Goal: Download file/media

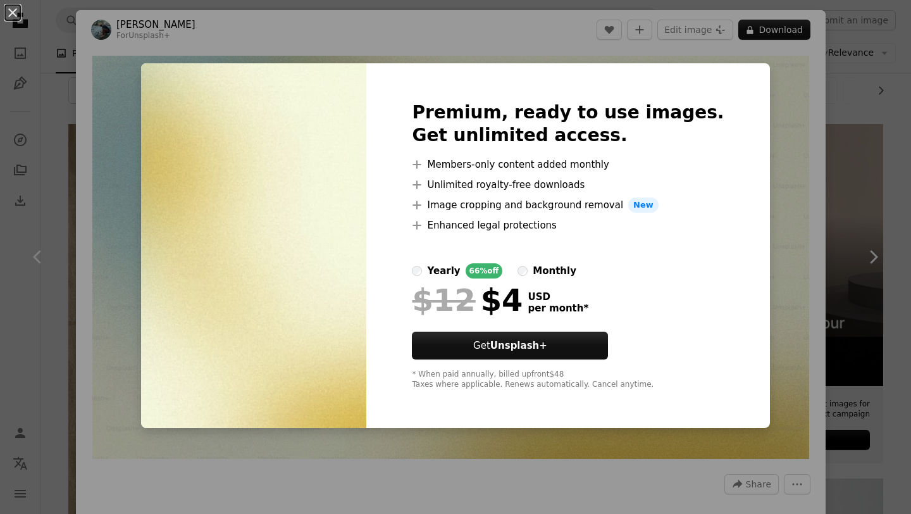
scroll to position [22, 0]
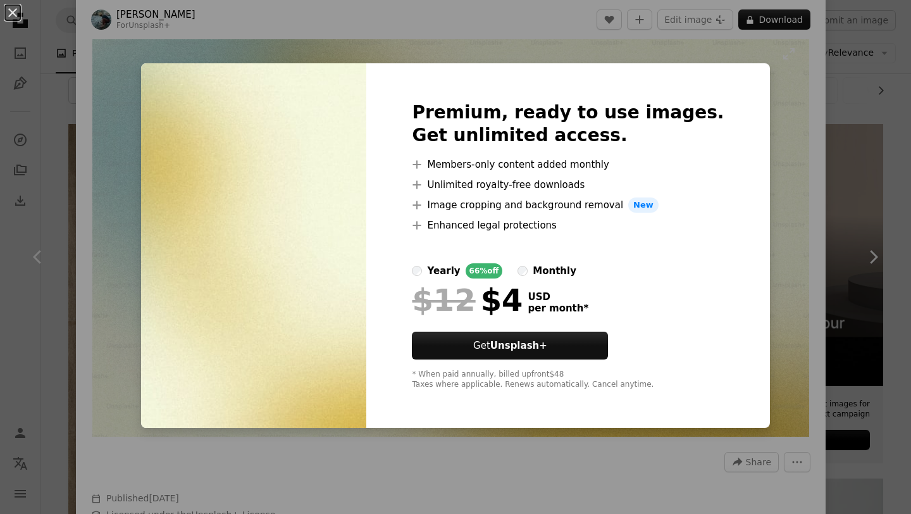
click at [767, 42] on div "An X shape Premium, ready to use images. Get unlimited access. A plus sign Memb…" at bounding box center [455, 257] width 911 height 514
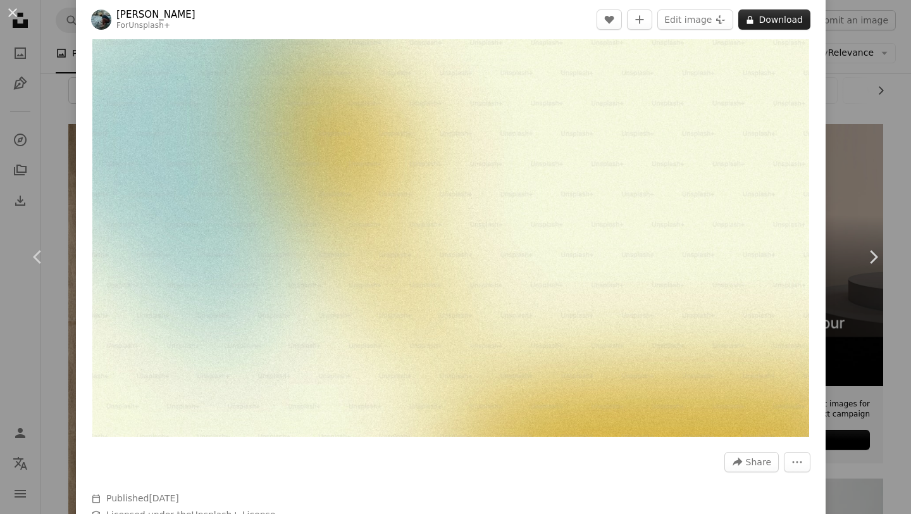
click at [769, 27] on button "A lock Download" at bounding box center [774, 19] width 72 height 20
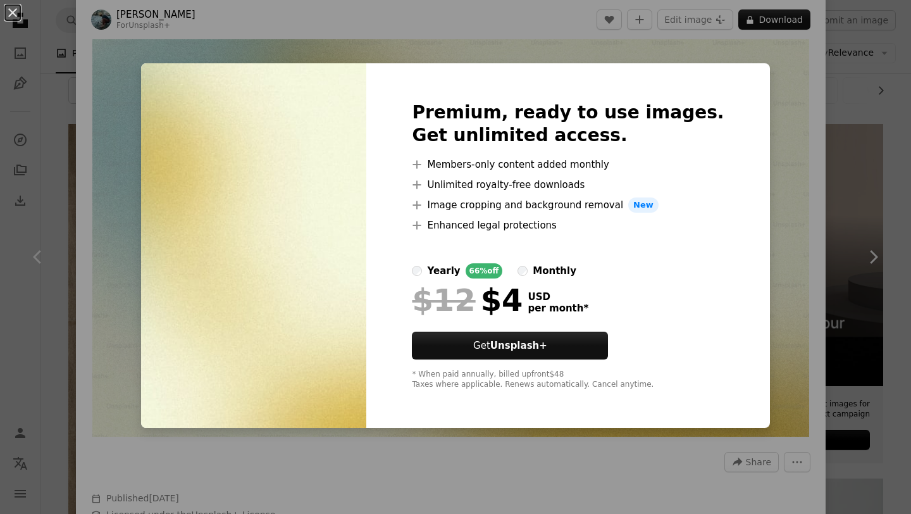
click at [754, 97] on div "An X shape Premium, ready to use images. Get unlimited access. A plus sign Memb…" at bounding box center [455, 257] width 911 height 514
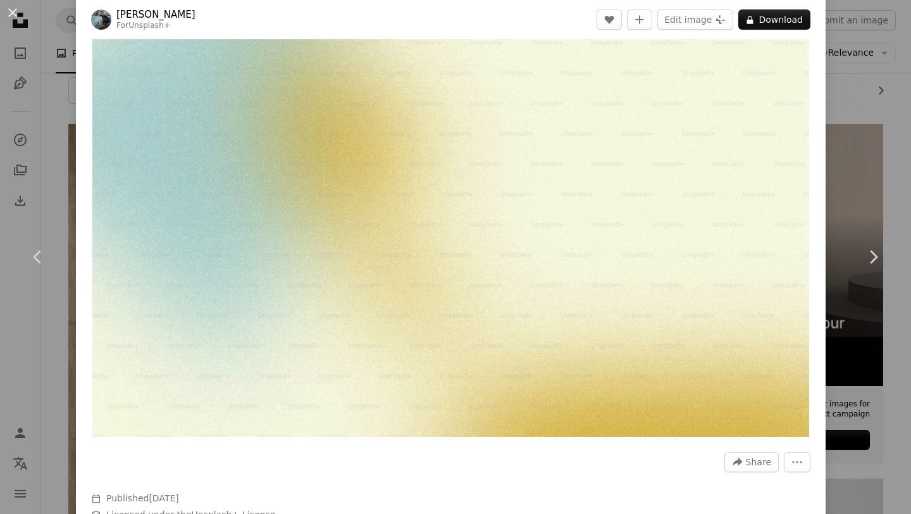
click at [533, 458] on div "A forward-right arrow Share More Actions" at bounding box center [450, 462] width 719 height 20
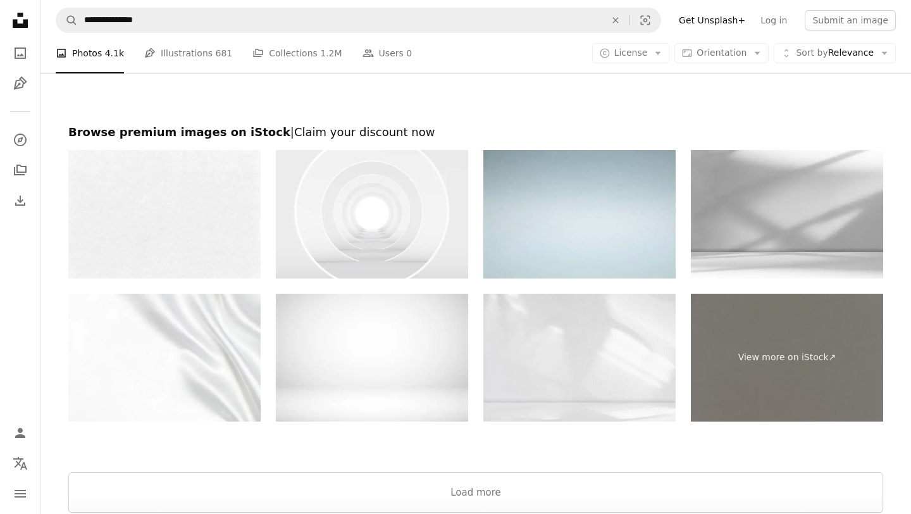
scroll to position [2670, 0]
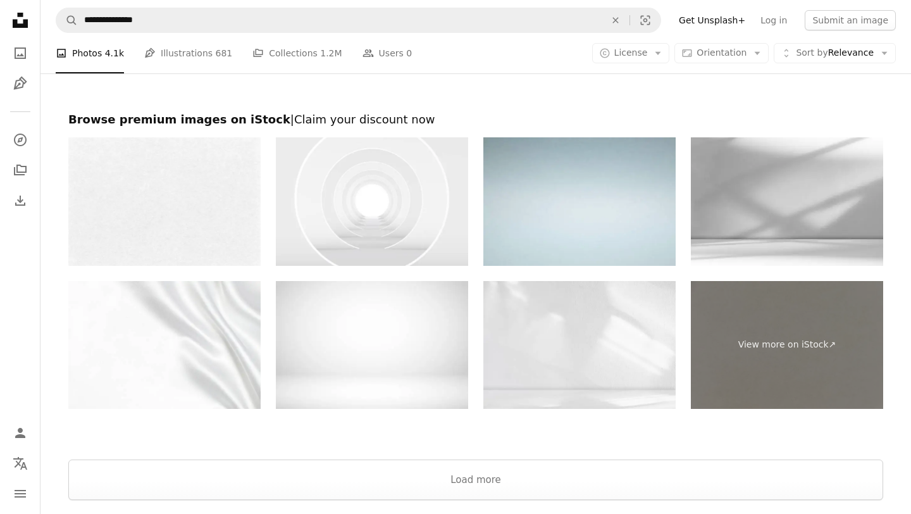
click at [618, 184] on img at bounding box center [579, 201] width 192 height 128
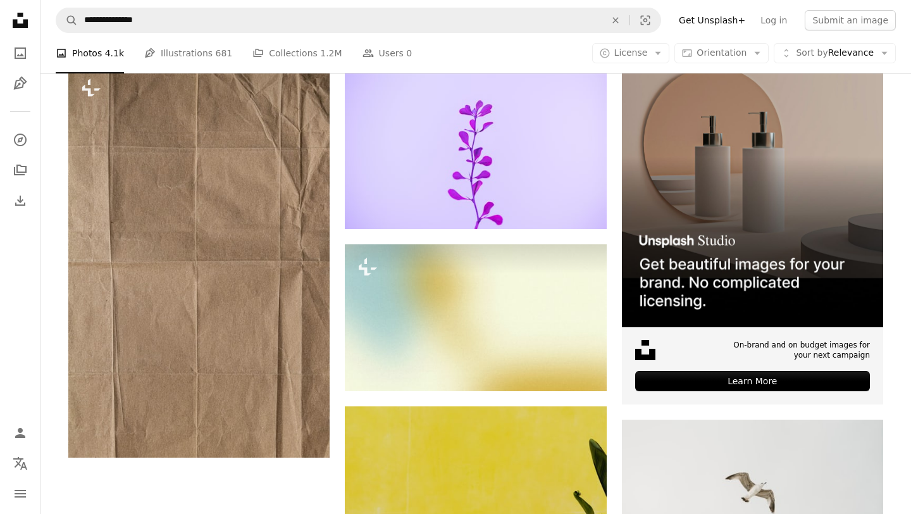
scroll to position [219, 0]
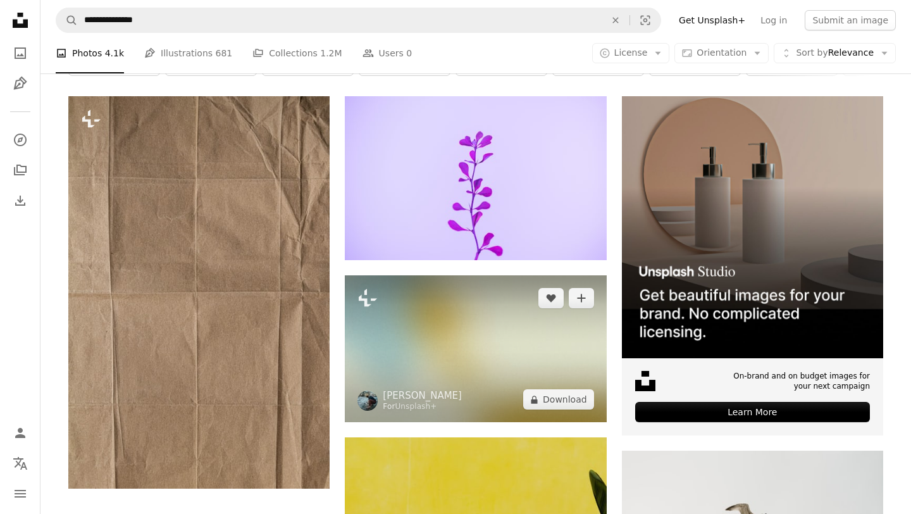
click at [527, 340] on img at bounding box center [475, 348] width 261 height 147
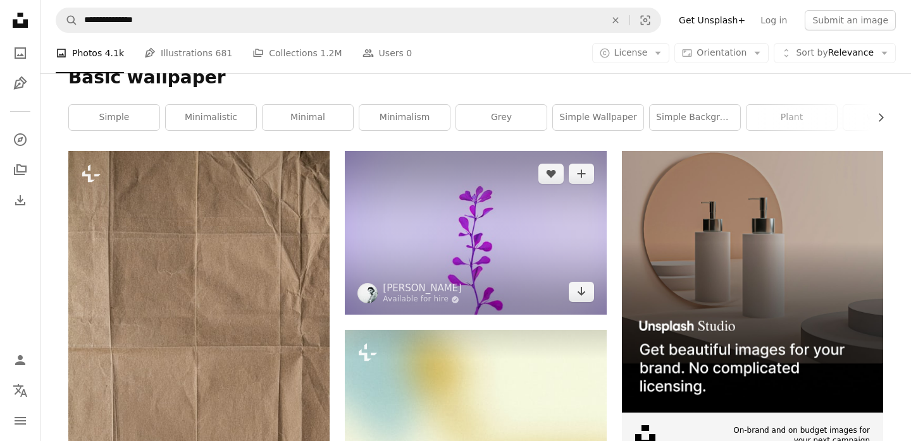
scroll to position [283, 0]
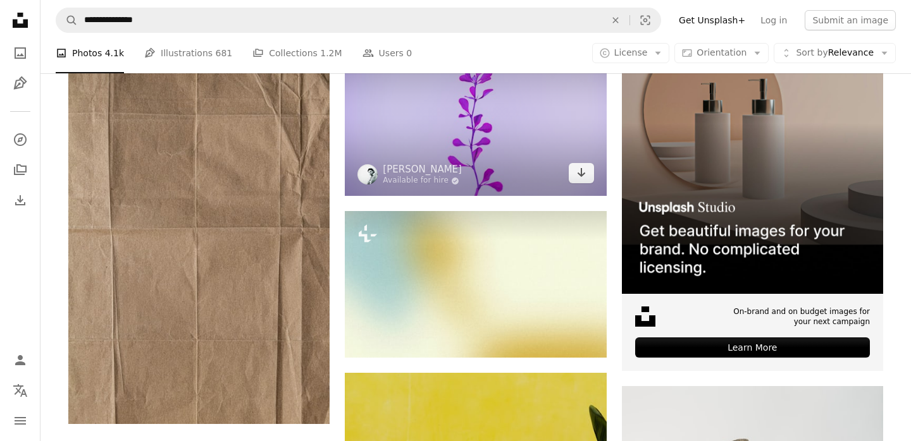
click at [488, 114] on img at bounding box center [475, 114] width 261 height 164
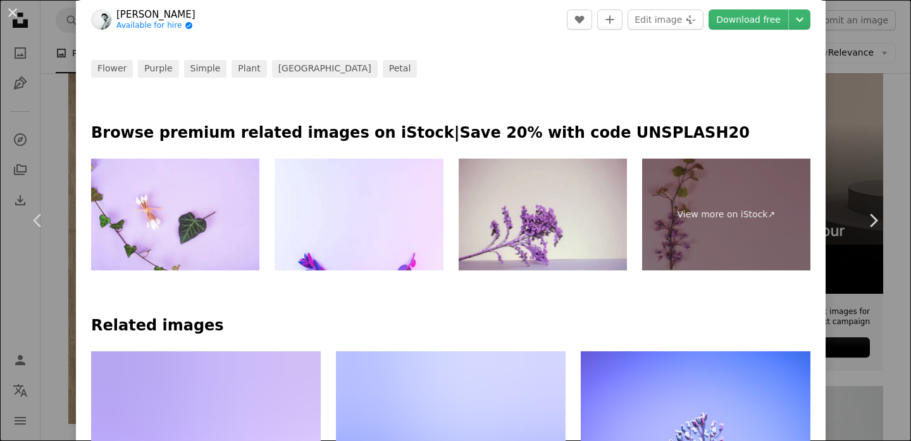
scroll to position [535, 0]
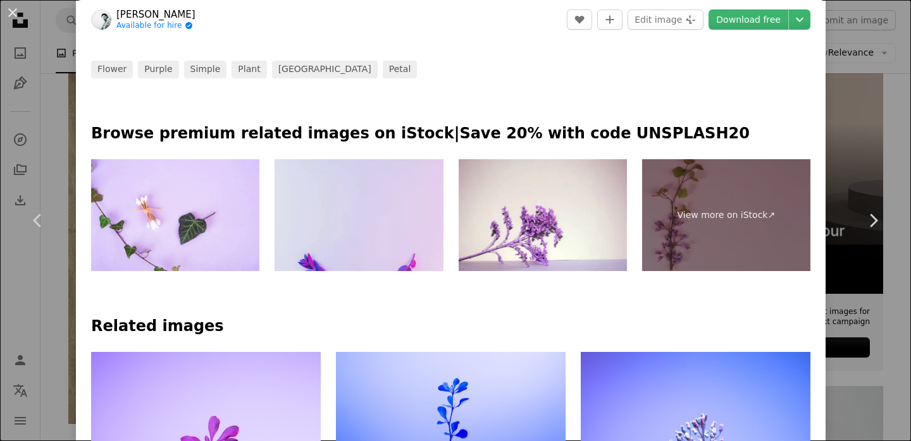
click at [393, 216] on img at bounding box center [359, 215] width 168 height 113
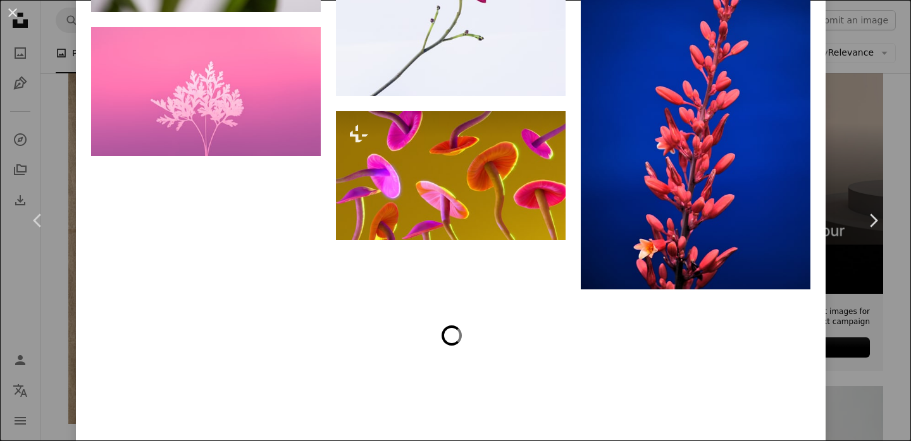
scroll to position [4431, 0]
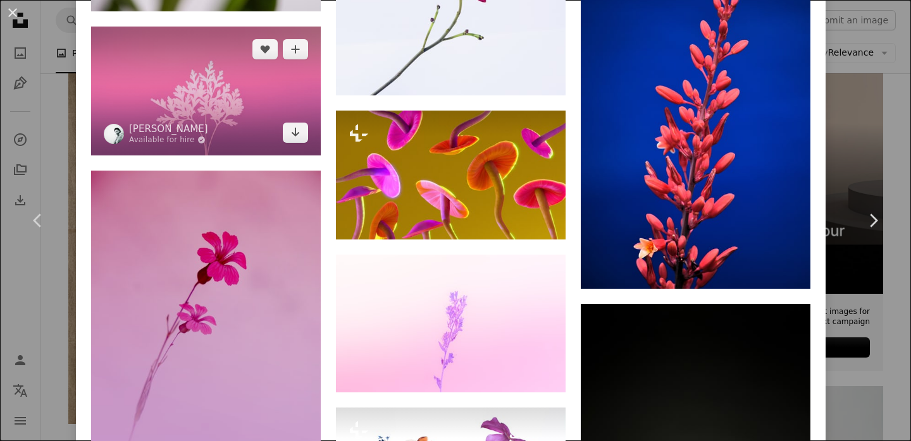
click at [254, 154] on img at bounding box center [206, 91] width 230 height 129
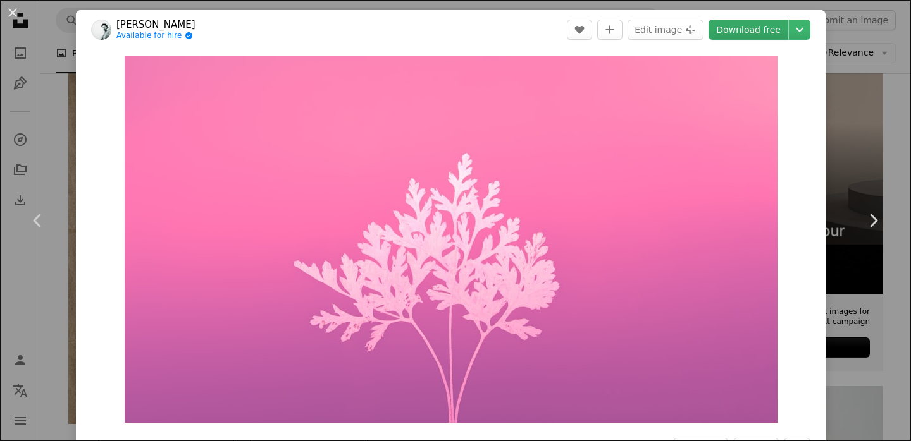
click at [756, 35] on link "Download free" at bounding box center [748, 30] width 80 height 20
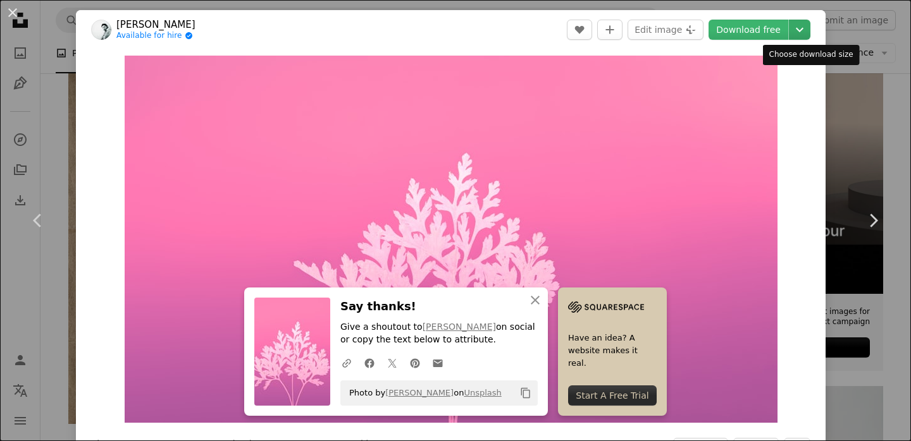
click at [810, 29] on icon "Chevron down" at bounding box center [799, 29] width 20 height 15
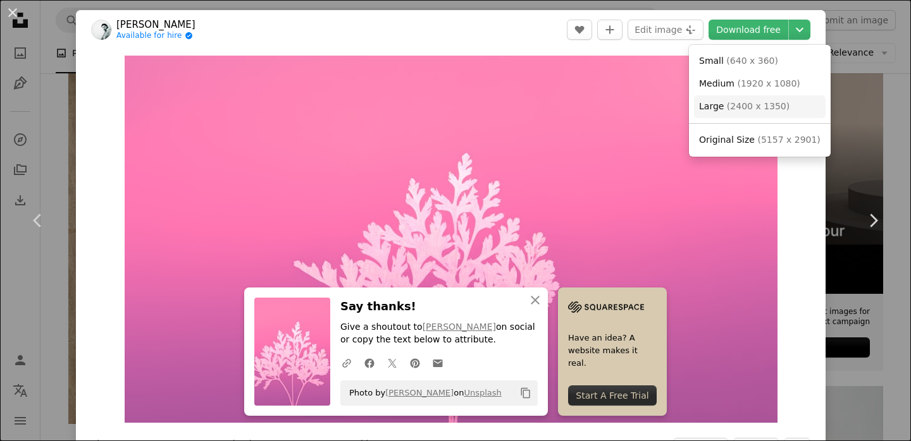
click at [755, 112] on span "Large ( 2400 x 1350 )" at bounding box center [744, 107] width 90 height 13
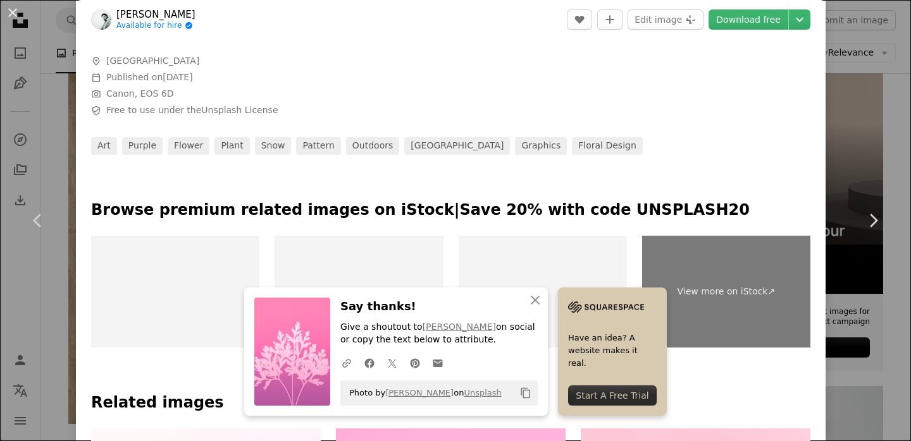
scroll to position [521, 0]
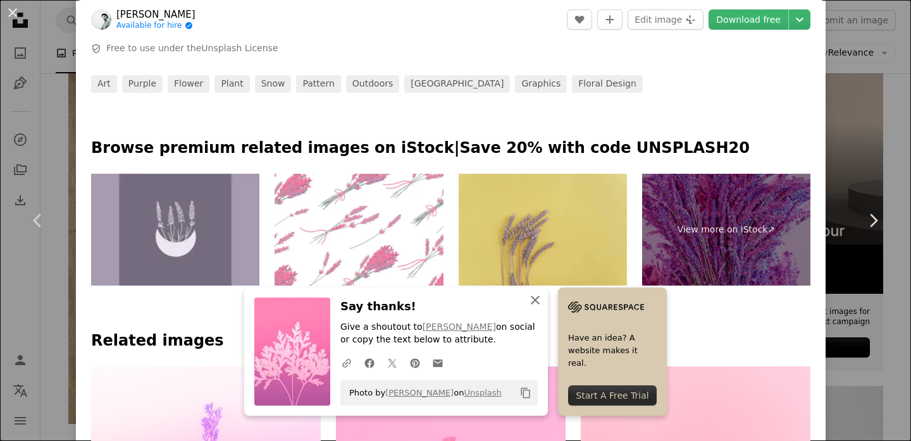
click at [533, 299] on icon "button" at bounding box center [535, 300] width 9 height 9
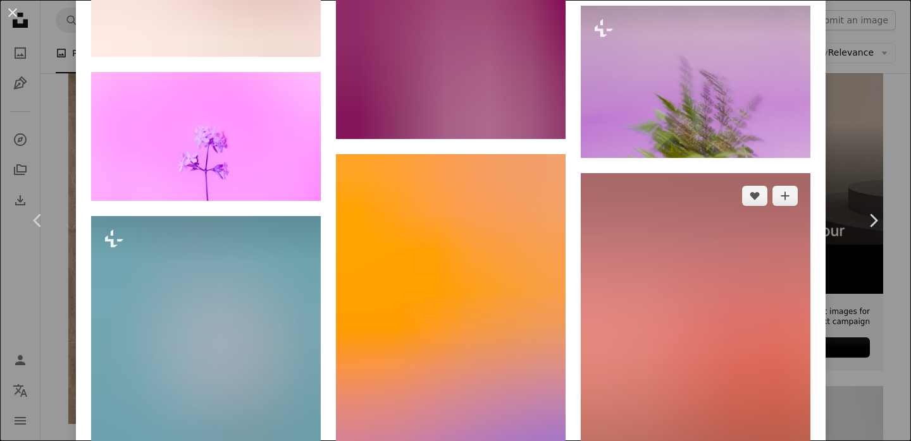
scroll to position [3703, 0]
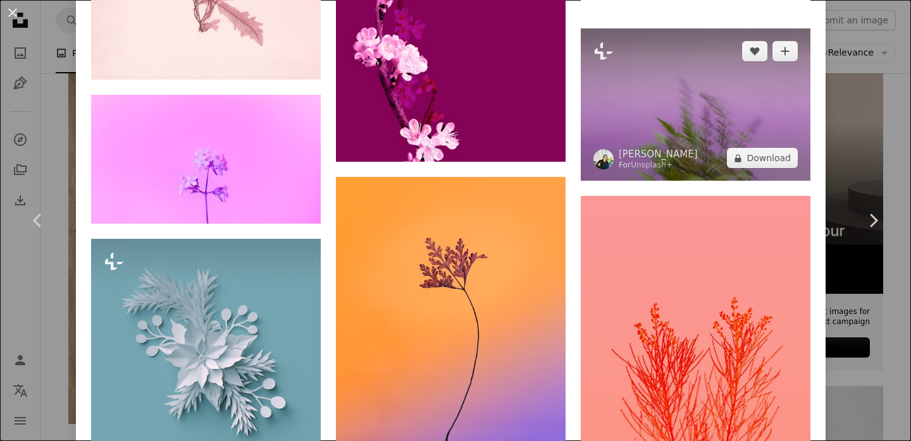
click at [688, 163] on img at bounding box center [696, 104] width 230 height 153
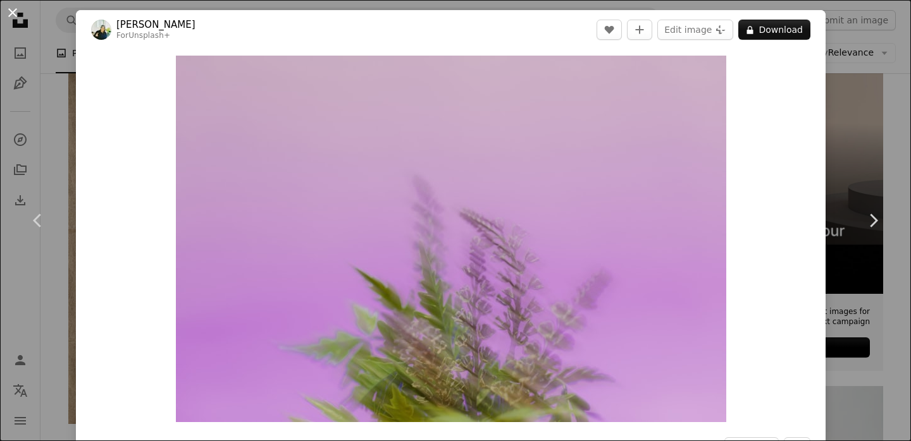
click at [10, 13] on button "An X shape" at bounding box center [12, 12] width 15 height 15
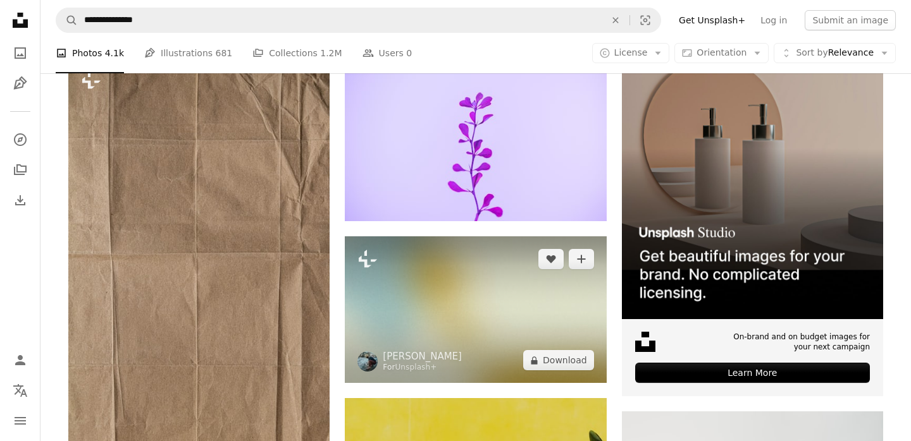
scroll to position [156, 0]
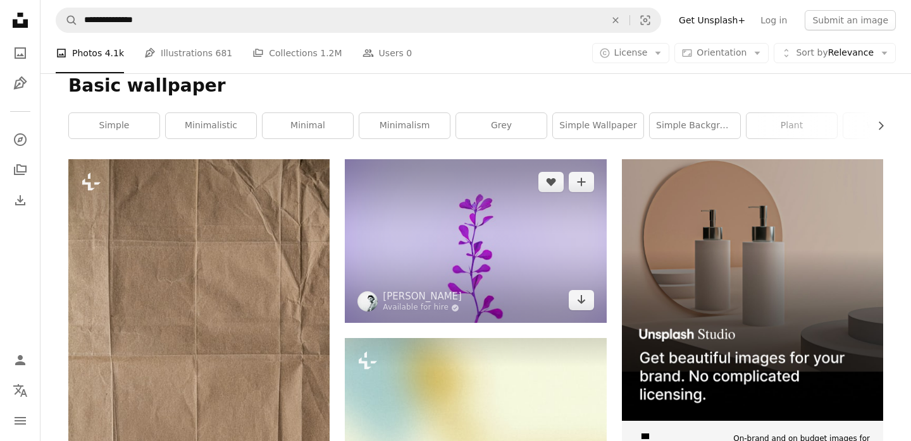
click at [400, 182] on img at bounding box center [475, 241] width 261 height 164
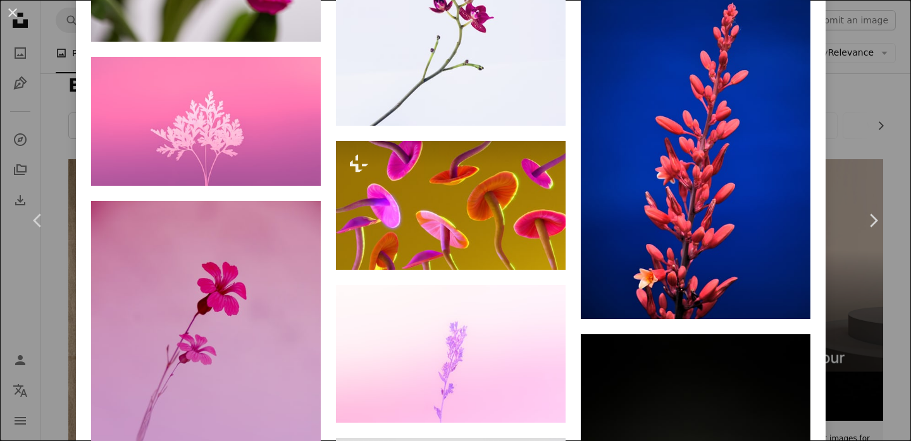
scroll to position [4168, 0]
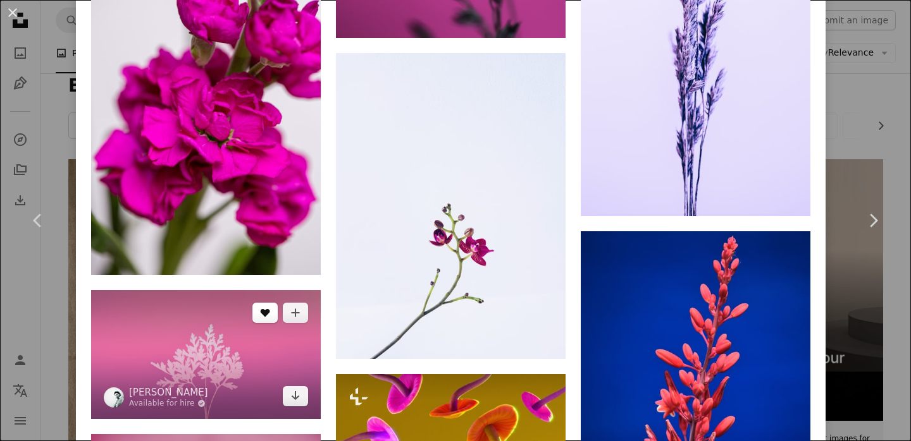
click at [262, 323] on button "A heart" at bounding box center [264, 313] width 25 height 20
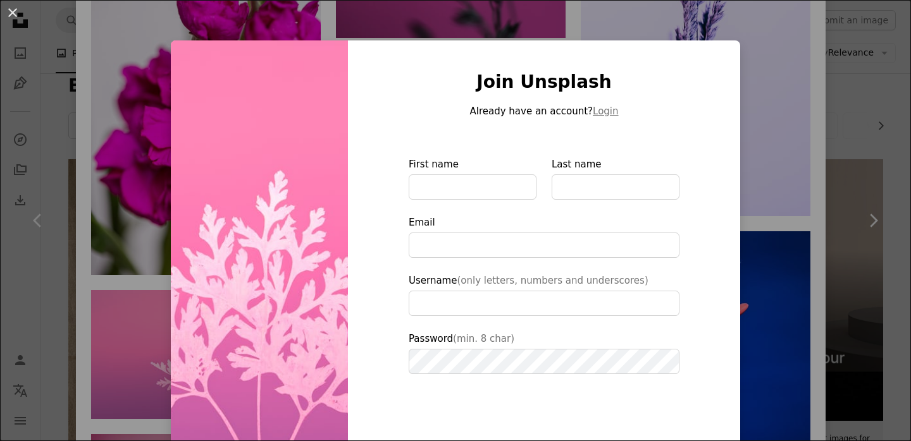
scroll to position [90, 0]
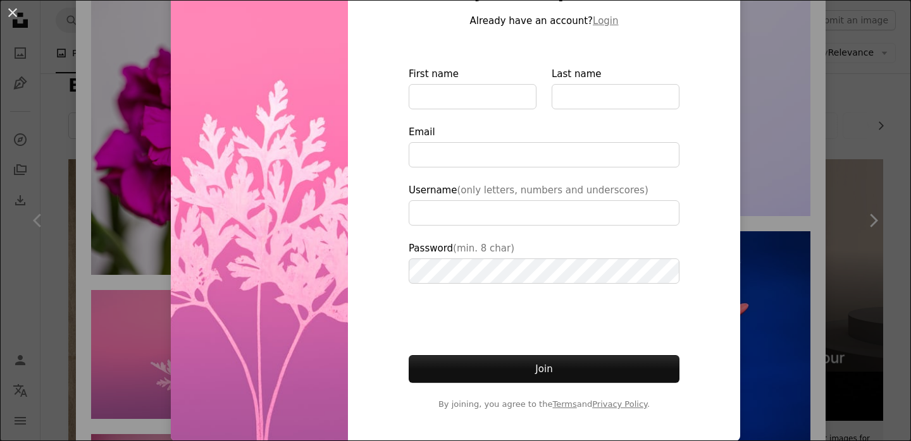
type input "**********"
click at [126, 332] on div "An X shape Join Unsplash Already have an account? Login First name Last name Em…" at bounding box center [455, 220] width 911 height 441
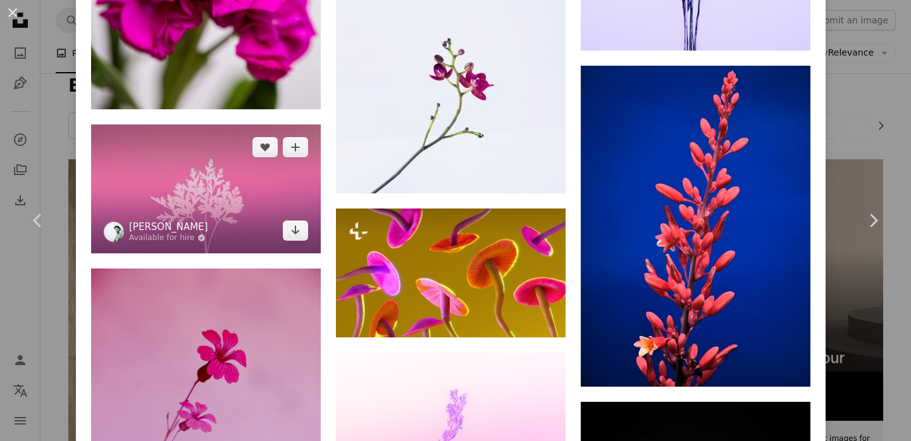
scroll to position [4375, 0]
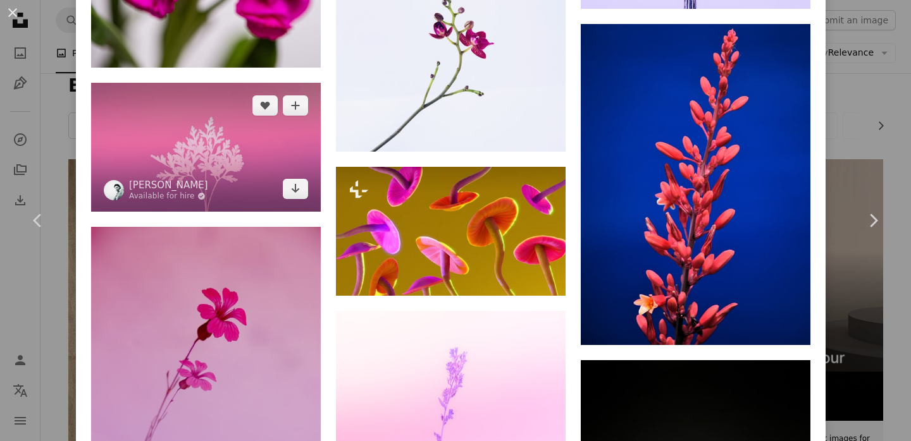
click at [177, 178] on img at bounding box center [206, 147] width 230 height 129
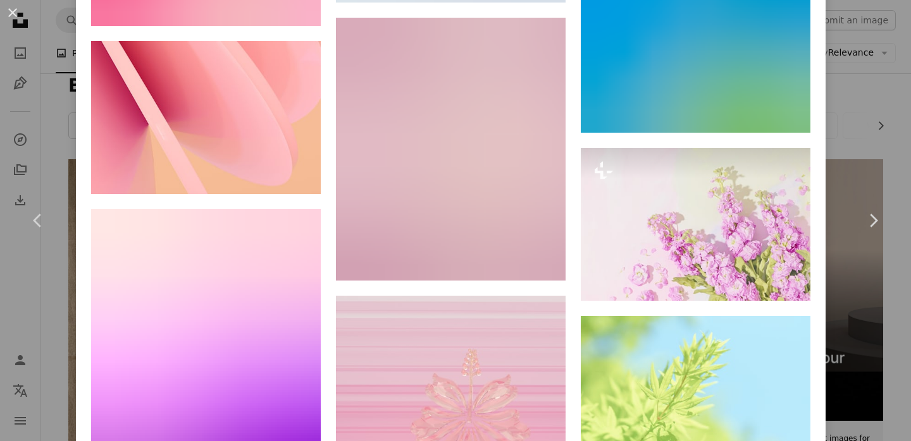
scroll to position [6691, 0]
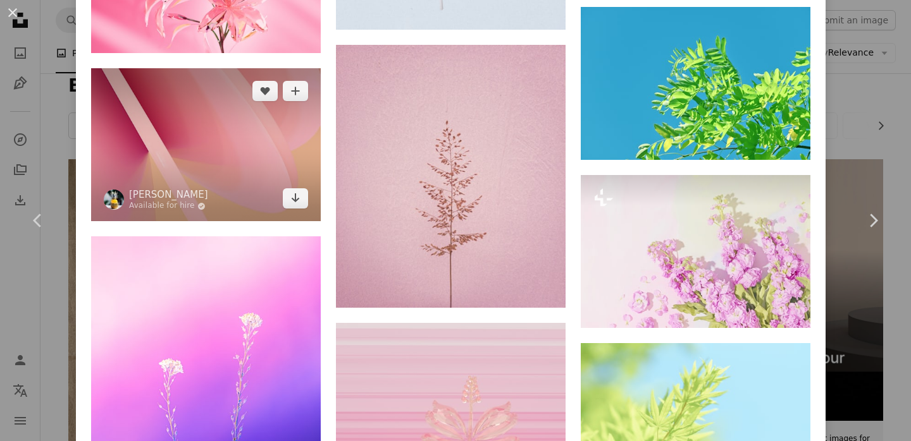
click at [287, 221] on img at bounding box center [206, 144] width 230 height 153
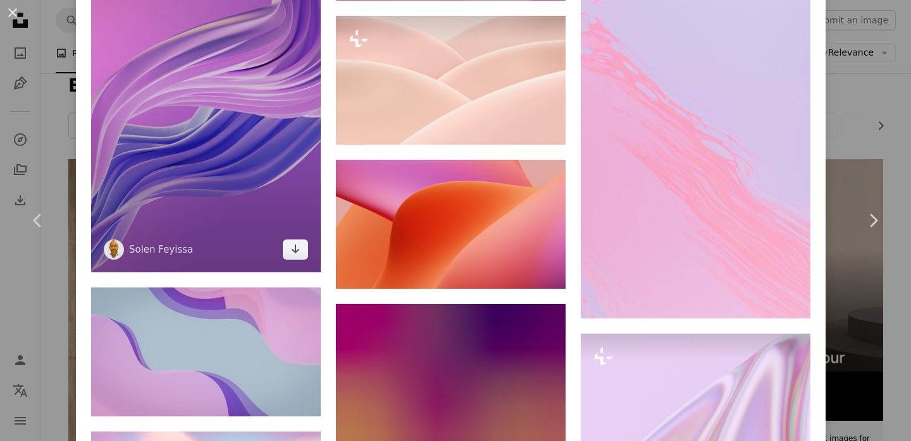
scroll to position [4417, 0]
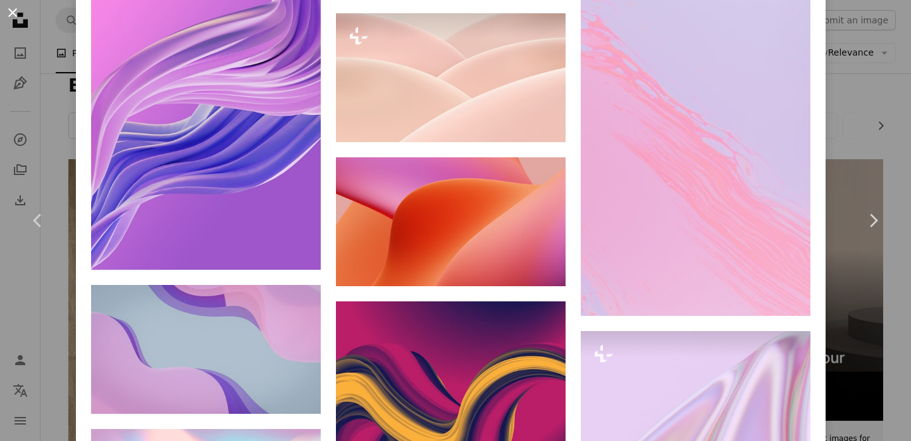
click at [15, 14] on button "An X shape" at bounding box center [12, 12] width 15 height 15
